Goal: Information Seeking & Learning: Check status

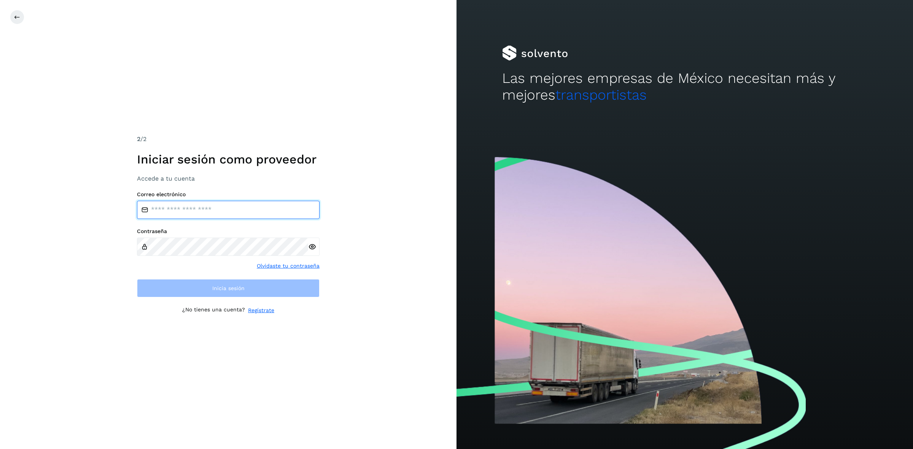
type input "**********"
click at [282, 208] on input "**********" at bounding box center [228, 210] width 183 height 18
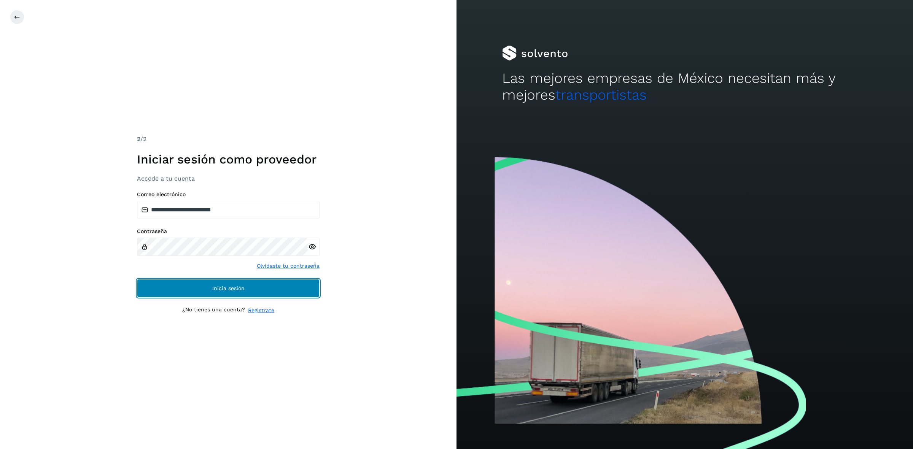
click at [166, 294] on button "Inicia sesión" at bounding box center [228, 288] width 183 height 18
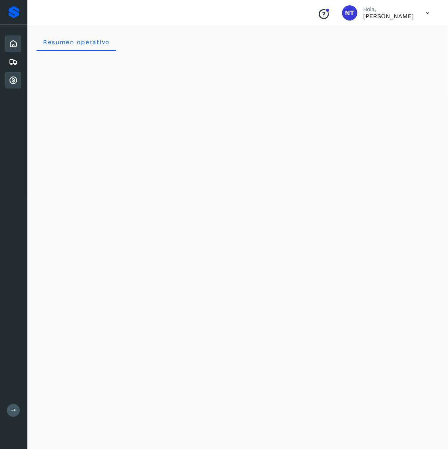
click at [17, 77] on icon at bounding box center [13, 80] width 9 height 9
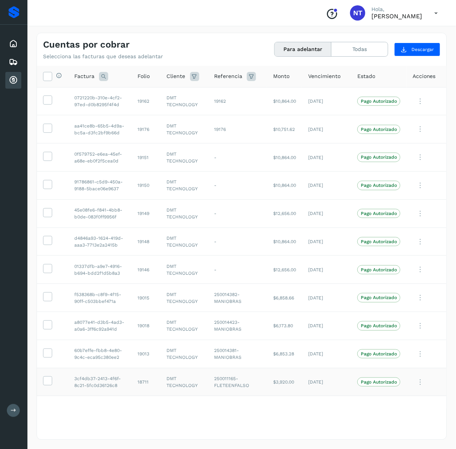
click at [139, 384] on td "18711" at bounding box center [146, 382] width 29 height 28
copy td "18711"
click at [145, 356] on td "19013" at bounding box center [146, 354] width 29 height 28
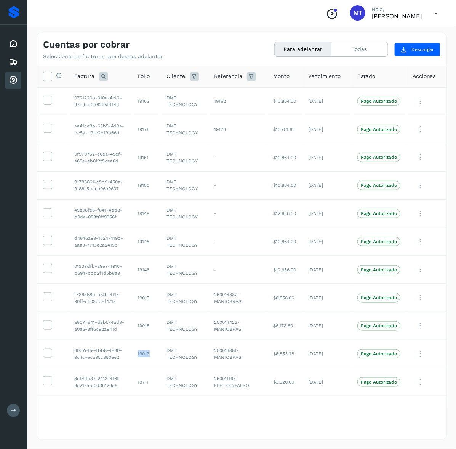
copy td "19013"
click at [143, 383] on td "18711" at bounding box center [146, 382] width 29 height 28
copy td "18711"
click at [139, 352] on td "19013" at bounding box center [146, 354] width 29 height 28
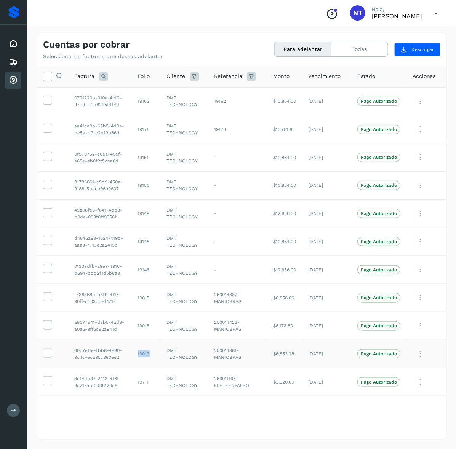
click at [139, 352] on td "19013" at bounding box center [146, 354] width 29 height 28
copy td "19013"
click at [143, 327] on td "19018" at bounding box center [146, 326] width 29 height 28
copy td "19018"
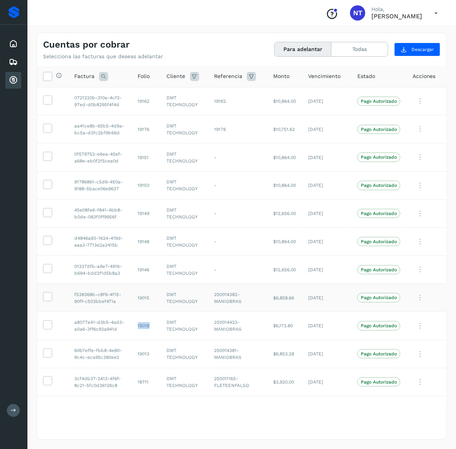
click at [145, 297] on td "19015" at bounding box center [146, 298] width 29 height 28
copy td "19015"
click at [142, 269] on td "19146" at bounding box center [146, 270] width 29 height 28
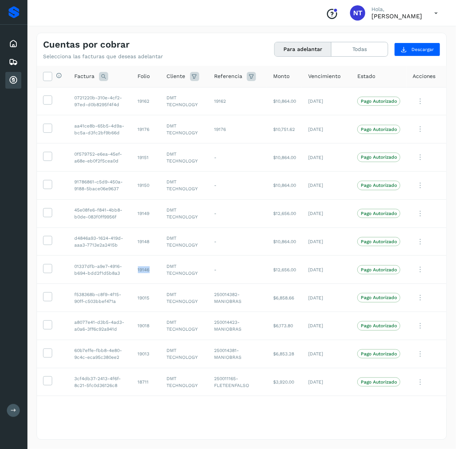
copy td "19146"
click at [144, 241] on td "19148" at bounding box center [146, 242] width 29 height 28
copy td "19148"
click at [145, 216] on td "19149" at bounding box center [146, 213] width 29 height 28
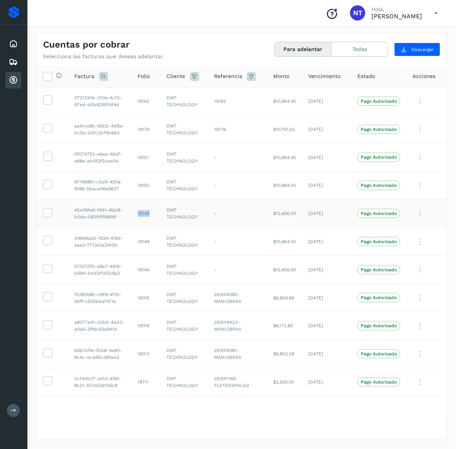
click at [145, 216] on td "19149" at bounding box center [146, 213] width 29 height 28
copy td "19149"
click at [145, 186] on td "19150" at bounding box center [146, 185] width 29 height 28
copy td "19150"
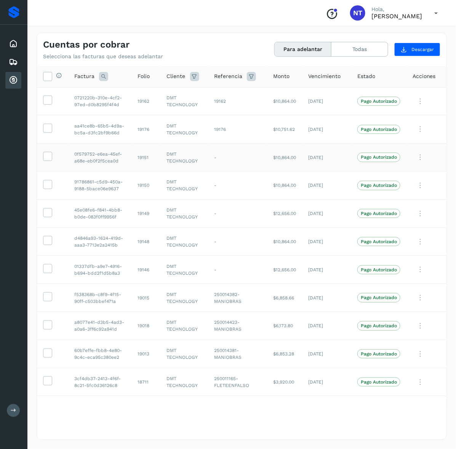
click at [141, 159] on td "19151" at bounding box center [146, 157] width 29 height 28
click at [139, 127] on td "19176" at bounding box center [146, 129] width 29 height 28
click at [147, 100] on td "19162" at bounding box center [146, 101] width 29 height 28
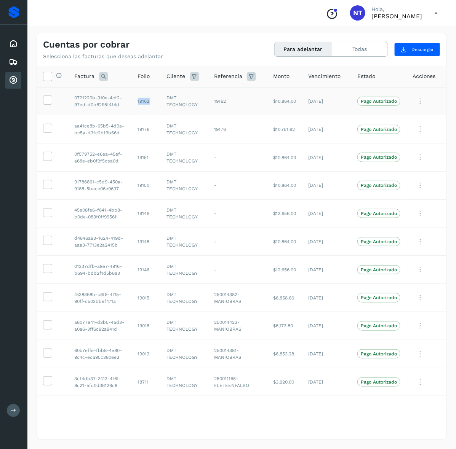
click at [147, 100] on td "19162" at bounding box center [146, 101] width 29 height 28
click at [50, 266] on icon at bounding box center [47, 268] width 8 height 8
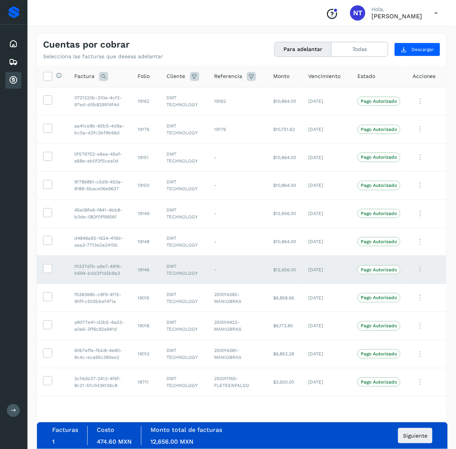
click at [440, 16] on icon at bounding box center [436, 13] width 16 height 16
click at [414, 37] on div "Cerrar sesión" at bounding box center [397, 34] width 91 height 14
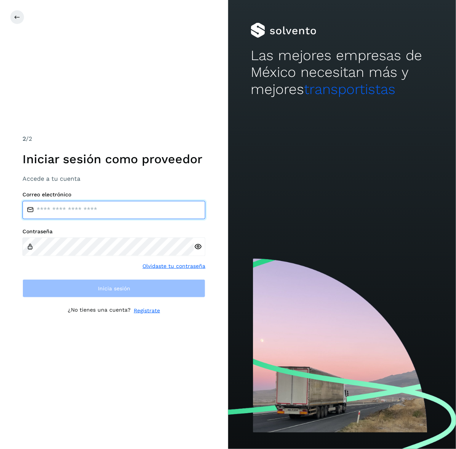
type input "**********"
